Goal: Navigation & Orientation: Find specific page/section

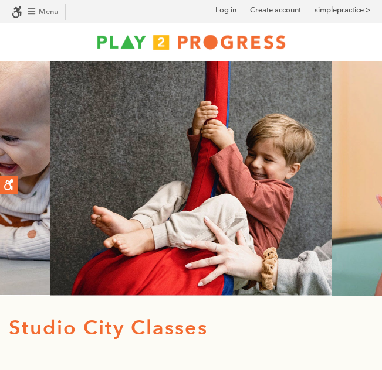
click at [46, 15] on span "Menu" at bounding box center [48, 11] width 19 height 9
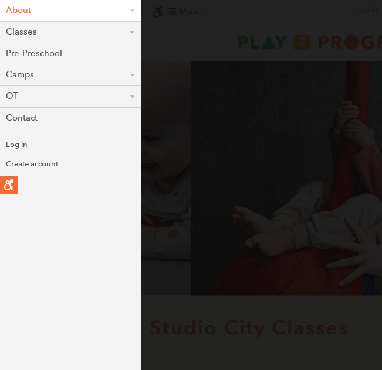
click at [83, 9] on link "About" at bounding box center [70, 10] width 141 height 21
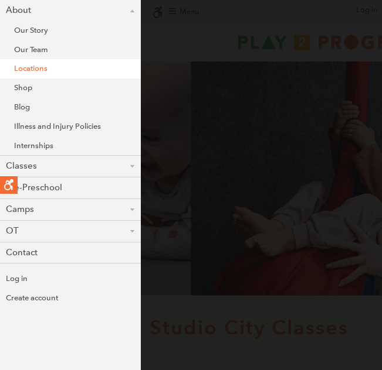
click at [45, 71] on link "Locations" at bounding box center [70, 68] width 141 height 19
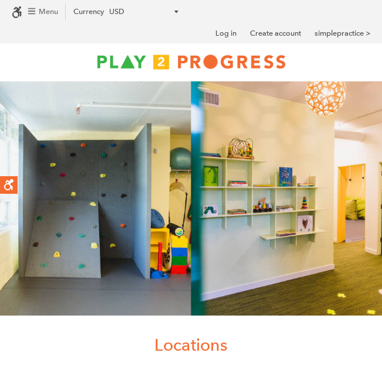
click at [33, 11] on icon at bounding box center [31, 11] width 7 height 6
click at [33, 43] on div "About Our Story Our Team Locations Shop Blog Illness and Injury Policies" at bounding box center [191, 62] width 382 height 38
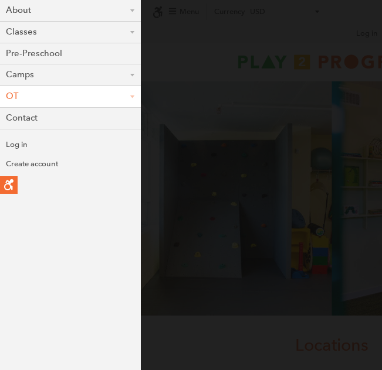
click at [113, 91] on link "OT" at bounding box center [70, 96] width 141 height 21
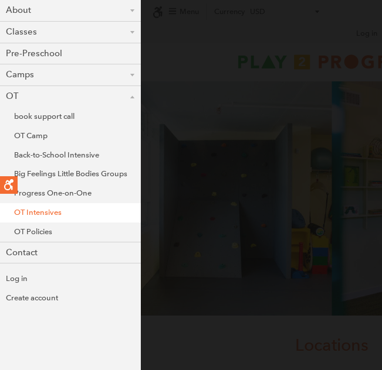
click at [42, 207] on link "OT Intensives" at bounding box center [70, 212] width 141 height 19
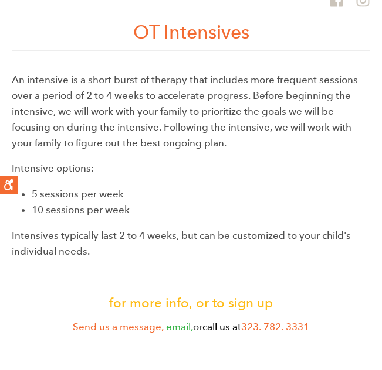
scroll to position [227, 0]
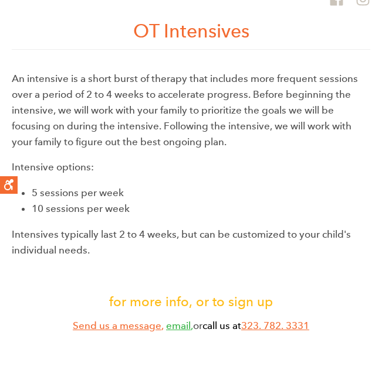
click at [198, 158] on div "An intensive is a short burst of therapy that includes more frequent sessions o…" at bounding box center [191, 207] width 358 height 273
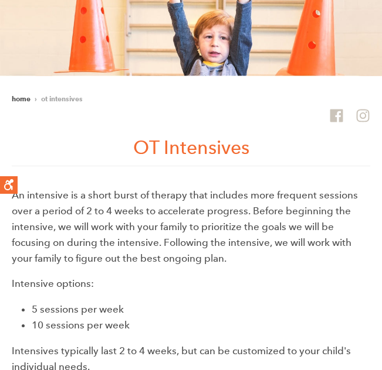
scroll to position [0, 0]
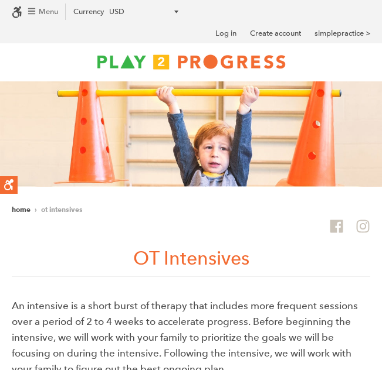
click at [49, 13] on span "Menu" at bounding box center [48, 11] width 19 height 9
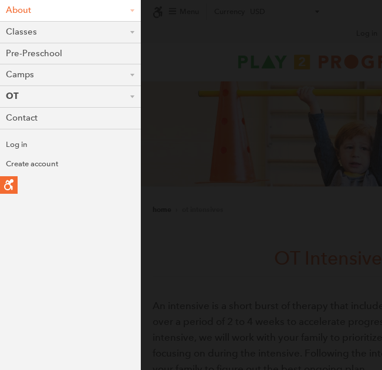
click at [43, 13] on link "About" at bounding box center [70, 10] width 141 height 21
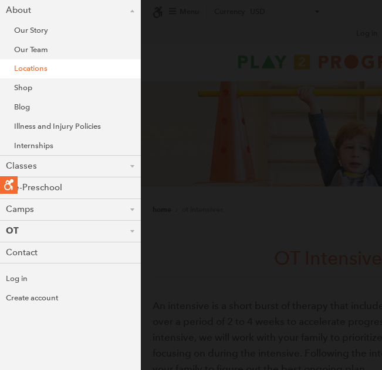
click at [30, 73] on link "Locations" at bounding box center [70, 68] width 141 height 19
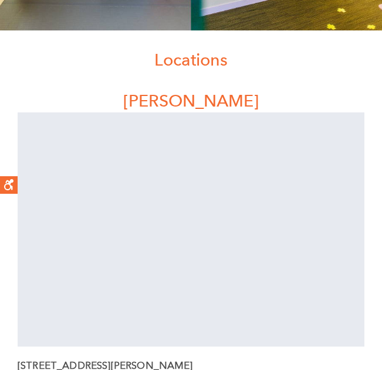
scroll to position [288, 0]
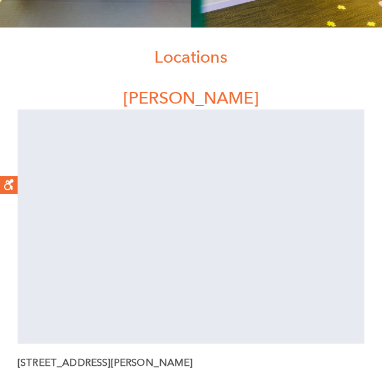
click at [307, 45] on h1 "Locations" at bounding box center [191, 56] width 364 height 23
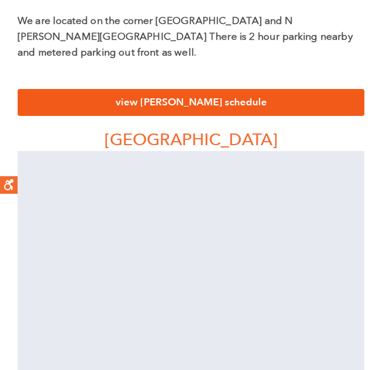
scroll to position [757, 0]
